Goal: Book appointment/travel/reservation

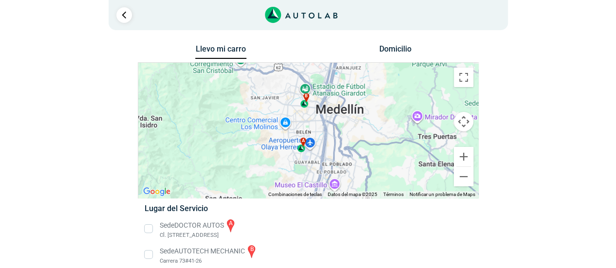
scroll to position [10, 0]
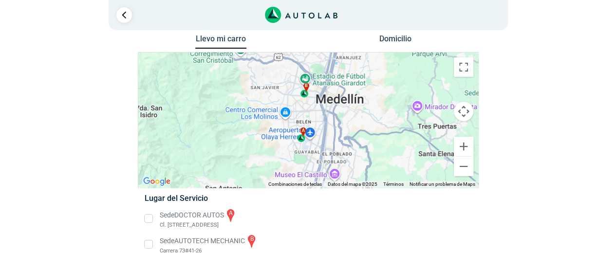
click at [146, 243] on li "Sede AUTOTECH MECHANIC b Carrera 73#41-26" at bounding box center [307, 245] width 341 height 22
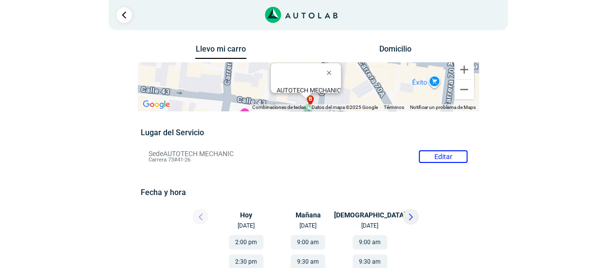
click at [411, 217] on icon at bounding box center [410, 217] width 3 height 6
click at [411, 216] on icon at bounding box center [410, 217] width 3 height 6
click at [410, 218] on icon at bounding box center [410, 217] width 3 height 6
click at [409, 218] on icon at bounding box center [410, 217] width 3 height 6
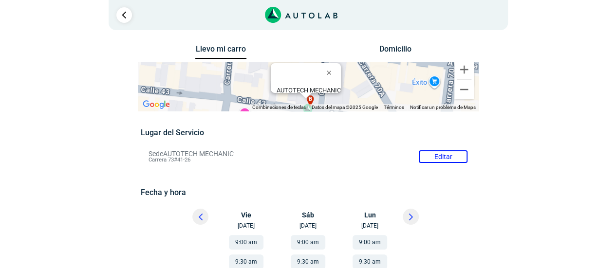
click at [409, 218] on icon at bounding box center [410, 217] width 3 height 6
click at [411, 218] on icon at bounding box center [410, 217] width 3 height 6
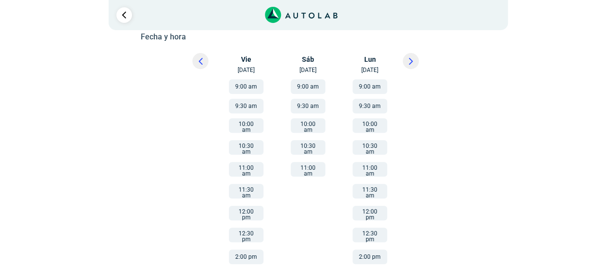
scroll to position [159, 0]
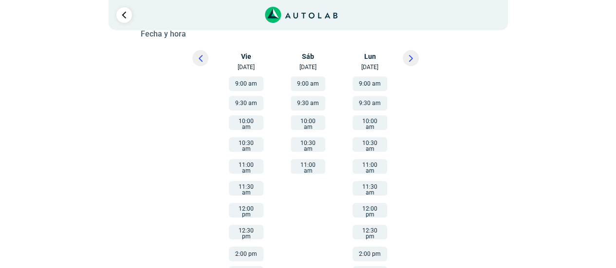
click at [199, 58] on icon at bounding box center [201, 58] width 4 height 7
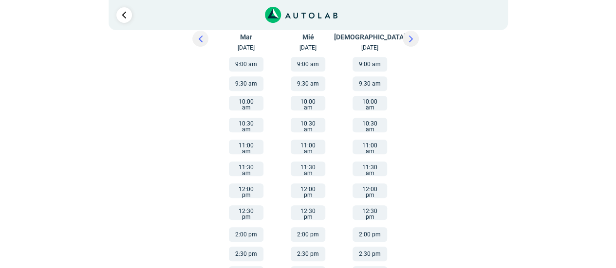
scroll to position [0, 0]
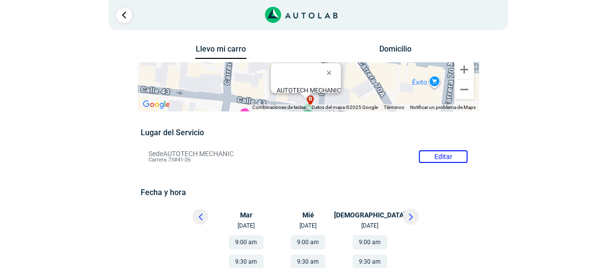
drag, startPoint x: 149, startPoint y: 152, endPoint x: 165, endPoint y: 157, distance: 16.7
click at [165, 157] on li "Sede AUTOTECH MECHANIC Editar Carrera 73#41-26" at bounding box center [307, 157] width 333 height 16
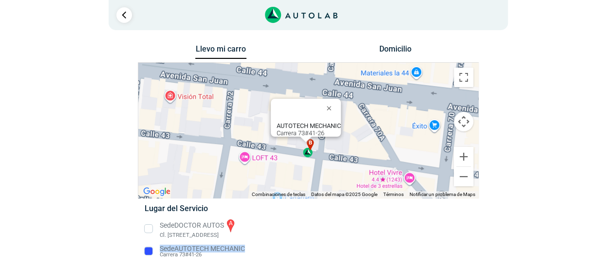
drag, startPoint x: 253, startPoint y: 251, endPoint x: 159, endPoint y: 248, distance: 94.5
click at [159, 248] on li "Sede AUTOTECH MECHANIC Carrera 73#41-26" at bounding box center [307, 252] width 341 height 16
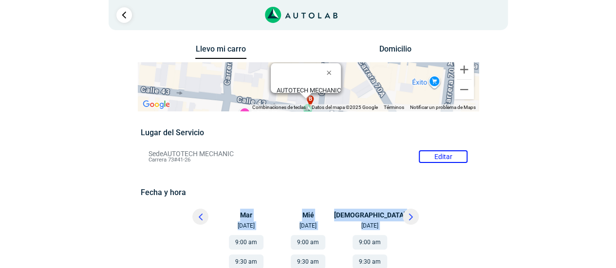
drag, startPoint x: 157, startPoint y: 249, endPoint x: 181, endPoint y: 250, distance: 23.9
drag, startPoint x: 200, startPoint y: 159, endPoint x: 142, endPoint y: 154, distance: 57.6
click at [142, 154] on li "Sede AUTOTECH MECHANIC Editar Carrera 73#41-26" at bounding box center [307, 157] width 333 height 16
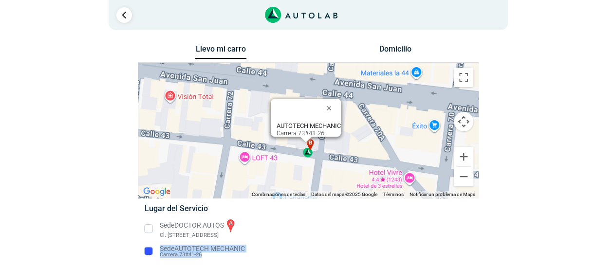
drag, startPoint x: 205, startPoint y: 254, endPoint x: 159, endPoint y: 249, distance: 47.0
click at [159, 249] on li "Sede AUTOTECH MECHANIC Carrera 73#41-26" at bounding box center [307, 252] width 341 height 16
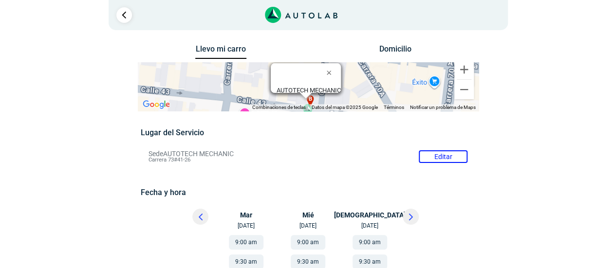
drag, startPoint x: 168, startPoint y: 249, endPoint x: 107, endPoint y: 219, distance: 68.4
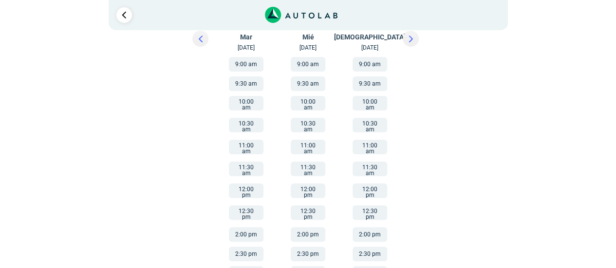
click at [247, 227] on button "2:00 pm" at bounding box center [246, 234] width 35 height 15
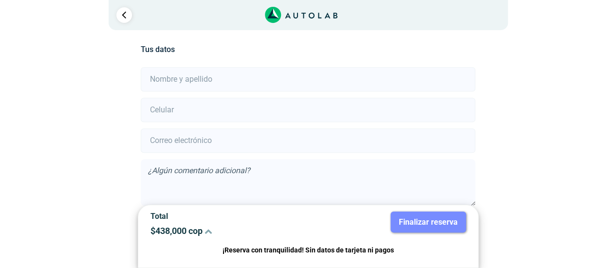
scroll to position [216, 0]
drag, startPoint x: 192, startPoint y: 79, endPoint x: 194, endPoint y: 84, distance: 5.7
click at [192, 79] on input "text" at bounding box center [308, 78] width 334 height 24
click at [229, 79] on input "[PERSON_NAME]" at bounding box center [308, 78] width 334 height 24
click at [195, 78] on input "[PERSON_NAME]" at bounding box center [308, 78] width 334 height 24
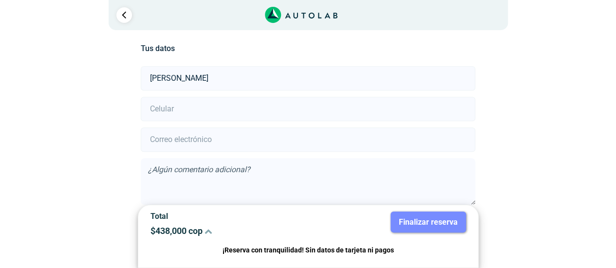
type input "[PERSON_NAME]"
click at [188, 114] on input "number" at bounding box center [308, 109] width 334 height 24
type input "3006111998"
click at [201, 146] on input "email" at bounding box center [308, 140] width 334 height 24
type input "[EMAIL_ADDRESS][PERSON_NAME][DOMAIN_NAME]"
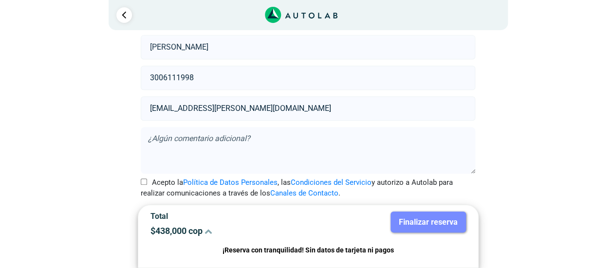
scroll to position [260, 0]
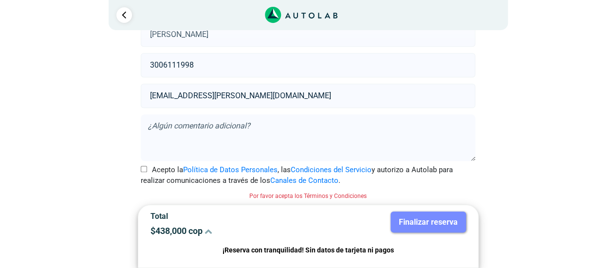
click at [144, 169] on input "Acepto la Política de Datos Personales , las Condiciones del Servicio y autoriz…" at bounding box center [144, 169] width 6 height 6
checkbox input "true"
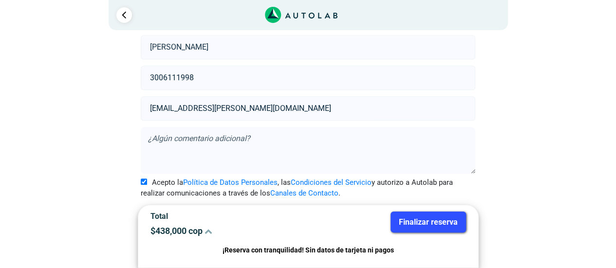
click at [435, 223] on button "Finalizar reserva" at bounding box center [427, 222] width 75 height 21
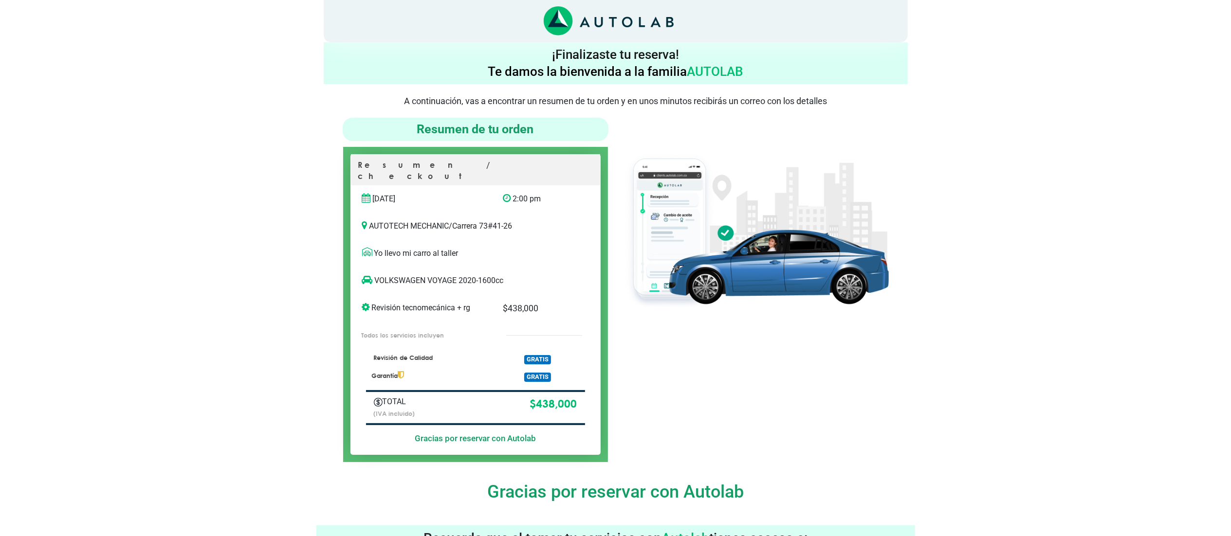
scroll to position [341, 0]
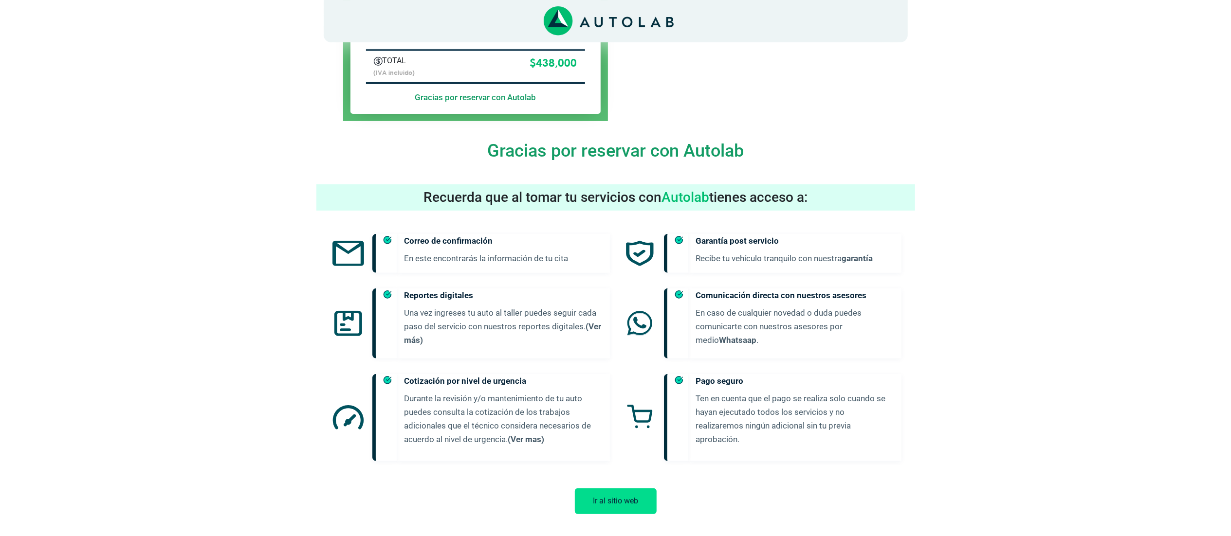
click at [618, 268] on button "Ir al sitio web" at bounding box center [616, 502] width 82 height 26
